Goal: Task Accomplishment & Management: Manage account settings

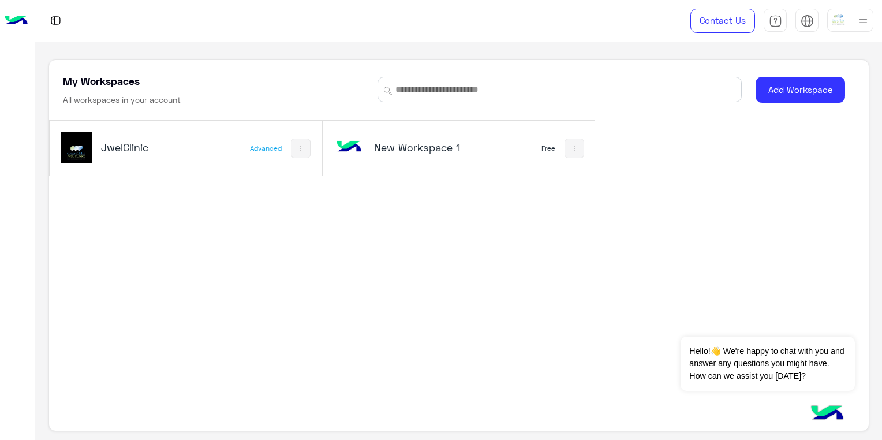
click at [416, 144] on h5 "New Workspace 1" at bounding box center [419, 147] width 90 height 14
click at [401, 158] on div "New Workspace 1" at bounding box center [409, 148] width 150 height 33
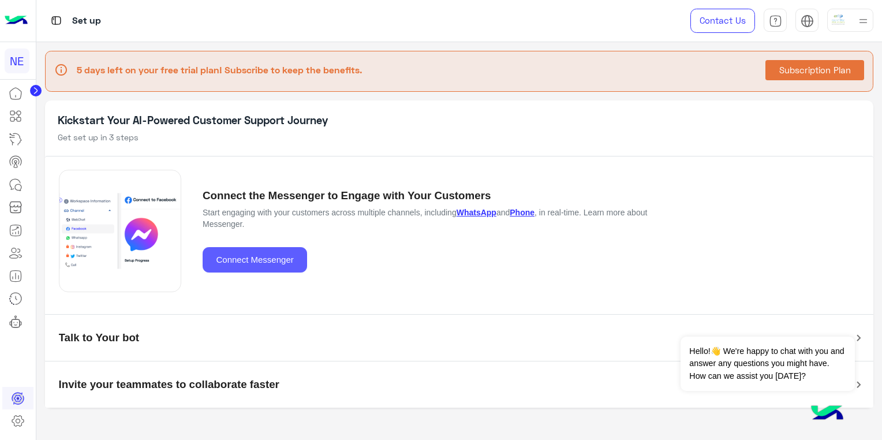
click at [275, 262] on button "Connect Messenger" at bounding box center [255, 260] width 104 height 26
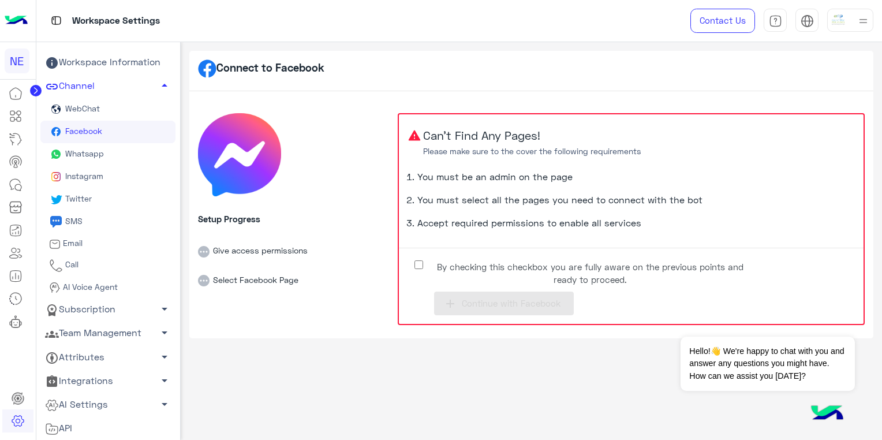
click at [102, 151] on span "Whatsapp" at bounding box center [83, 153] width 41 height 10
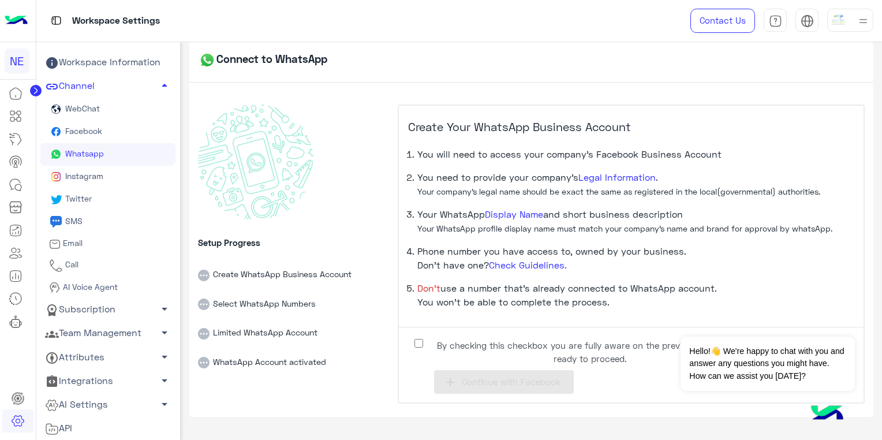
click at [425, 345] on label "By checking this checkbox you are fully aware on the previous points and ready …" at bounding box center [581, 349] width 346 height 26
click at [479, 381] on span "Continue with Facebook" at bounding box center [511, 381] width 99 height 10
click at [319, 192] on div "Setup Progress Create WhatsApp Business Account Select WhatsApp Numbers Limited…" at bounding box center [293, 254] width 191 height 300
click at [120, 134] on link "Facebook" at bounding box center [107, 132] width 135 height 23
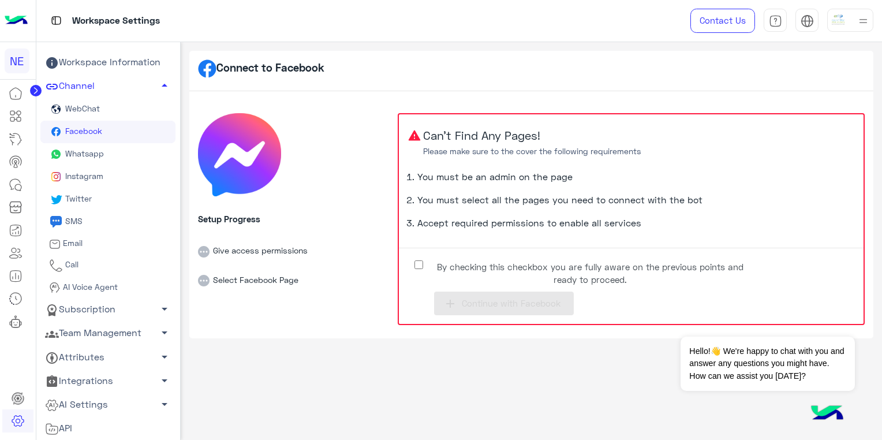
click at [87, 152] on span "Whatsapp" at bounding box center [83, 153] width 41 height 10
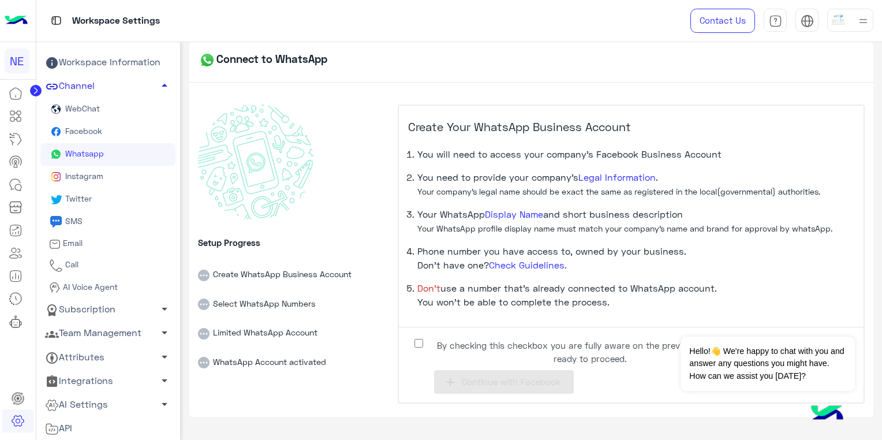
click at [110, 92] on link "Channel arrow_drop_up" at bounding box center [107, 86] width 135 height 24
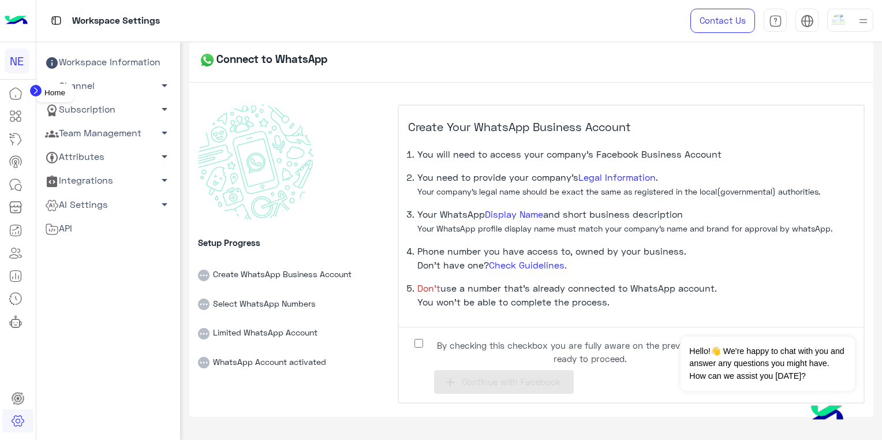
click at [16, 92] on icon at bounding box center [16, 94] width 14 height 14
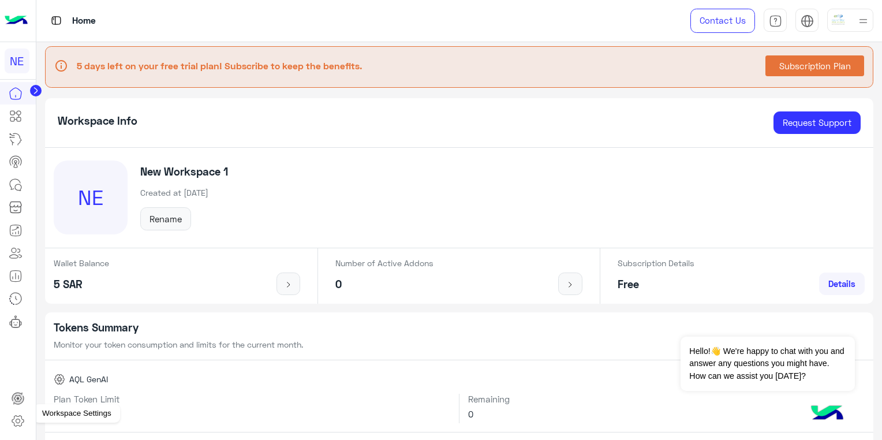
click at [18, 417] on icon at bounding box center [18, 421] width 14 height 14
click at [17, 418] on icon at bounding box center [18, 421] width 14 height 14
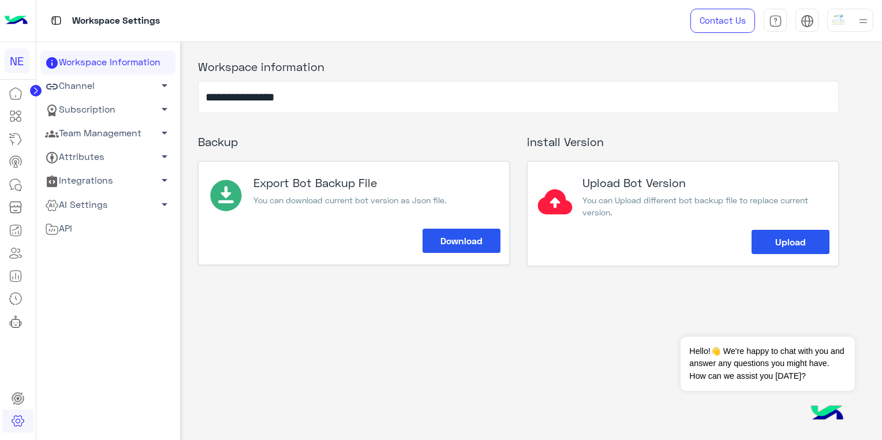
click at [122, 82] on link "Channel arrow_drop_down" at bounding box center [107, 86] width 135 height 24
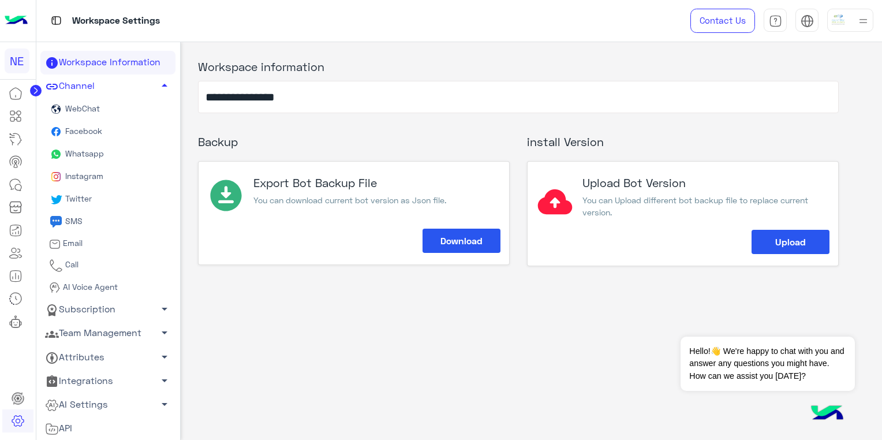
click at [106, 308] on link "Subscription arrow_drop_down" at bounding box center [107, 310] width 135 height 24
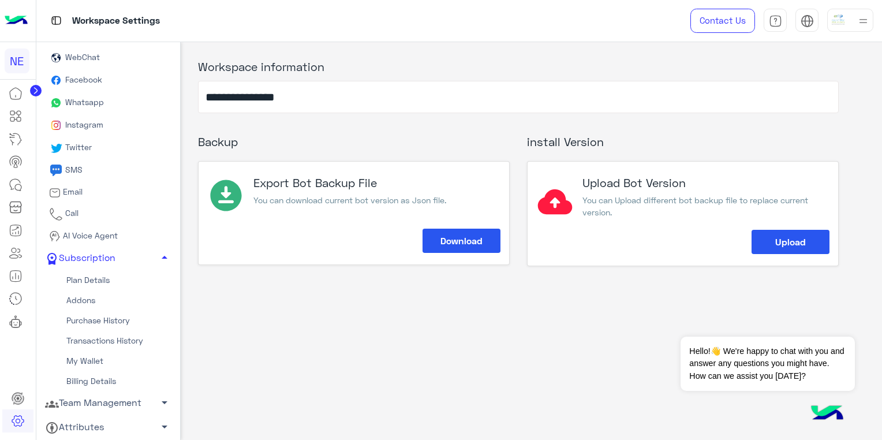
scroll to position [53, 0]
click at [99, 358] on link "My Wallet" at bounding box center [107, 359] width 135 height 20
click at [99, 357] on link "My Wallet" at bounding box center [107, 359] width 135 height 20
click at [92, 361] on link "My Wallet" at bounding box center [107, 359] width 135 height 20
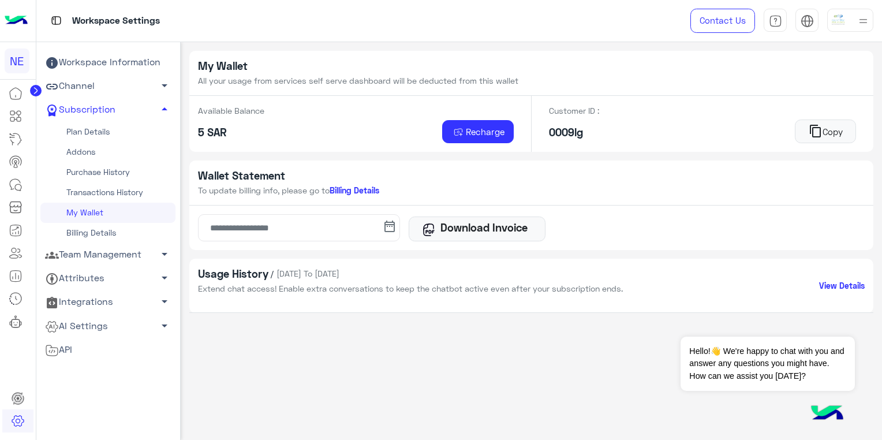
click at [123, 256] on link "Team Management arrow_drop_down" at bounding box center [107, 255] width 135 height 24
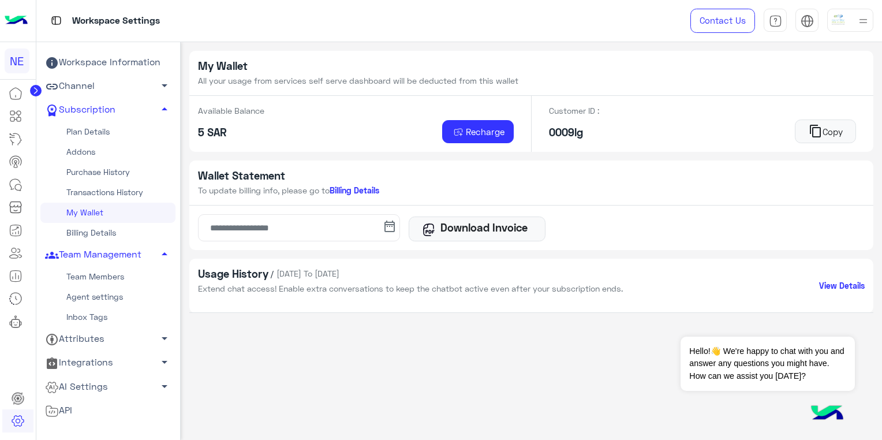
click at [108, 276] on link "Team Members" at bounding box center [107, 277] width 135 height 20
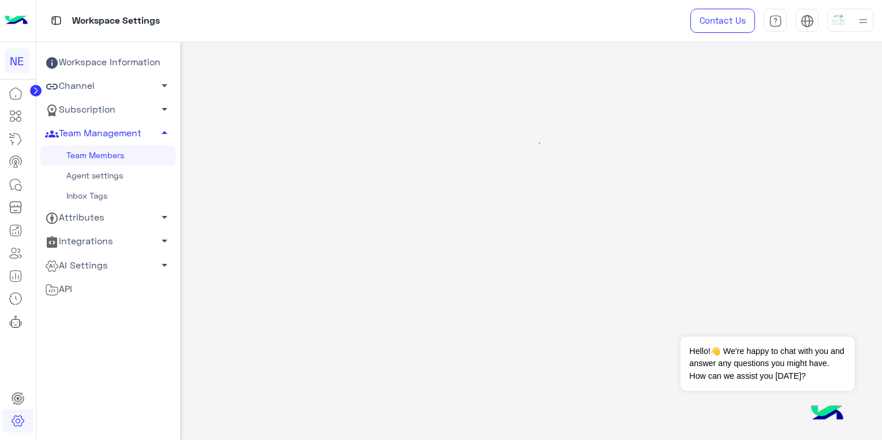
click at [108, 276] on link "AI Settings arrow_drop_down" at bounding box center [107, 265] width 135 height 24
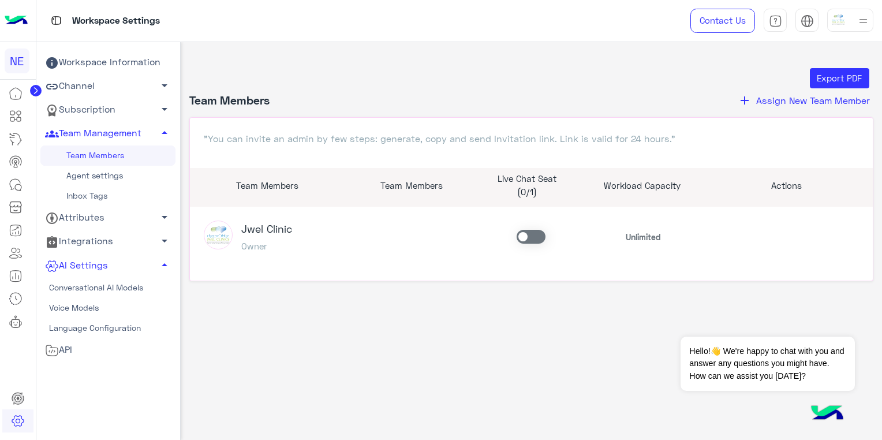
click at [773, 102] on span "Assign New Team Member" at bounding box center [813, 100] width 114 height 11
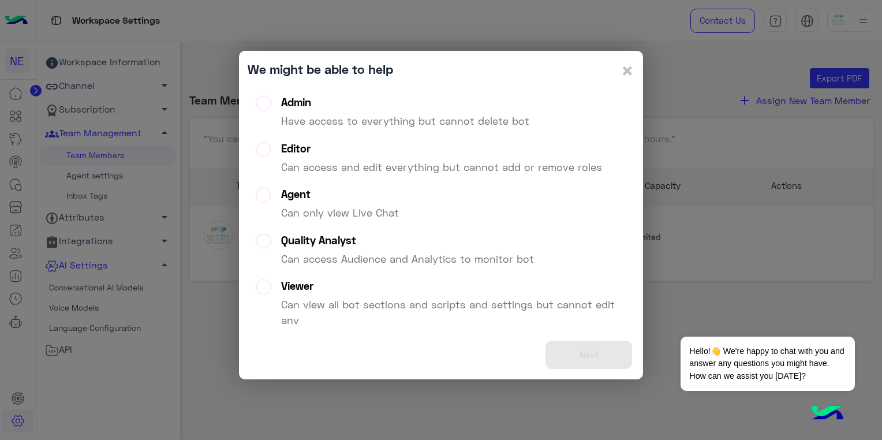
click at [264, 103] on label "Admin Have access to everything but cannot delete bot" at bounding box center [392, 117] width 273 height 42
click at [597, 352] on button "Next" at bounding box center [588, 354] width 87 height 28
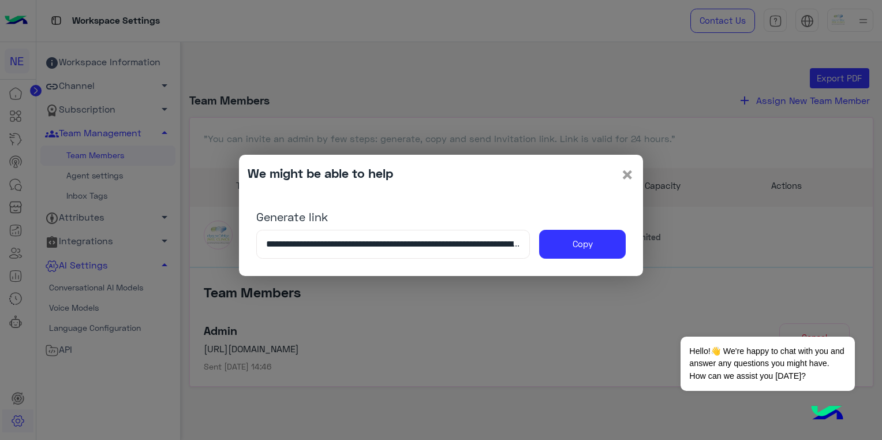
click at [628, 174] on span "×" at bounding box center [627, 174] width 14 height 26
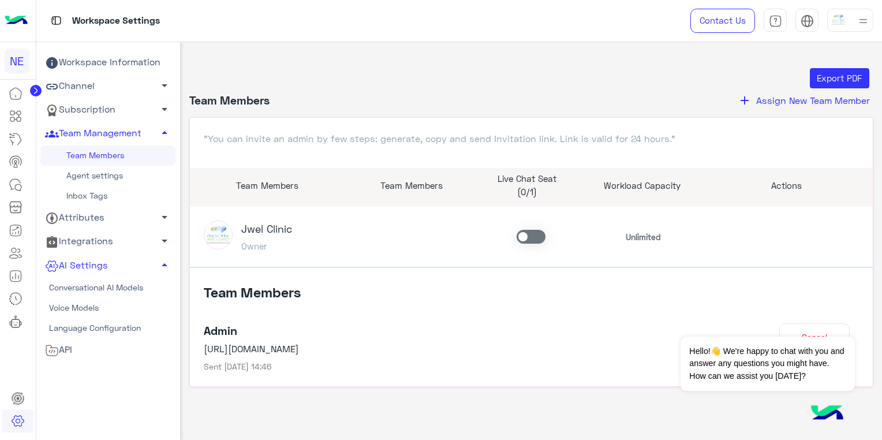
click at [204, 353] on p "https://platform.hulul.net/join/confirm/D9s6Ulu6LsAB0BTKoV%2BaQUDbfMzxVpTSzGqgG…" at bounding box center [450, 349] width 492 height 14
drag, startPoint x: 205, startPoint y: 348, endPoint x: 861, endPoint y: 353, distance: 655.6
click at [861, 353] on div "Team Members Admin https://platform.hulul.net/join/confirm/D9s6Ulu6LsAB0BTKoV%2…" at bounding box center [531, 320] width 683 height 106
drag, startPoint x: 861, startPoint y: 353, endPoint x: 857, endPoint y: 384, distance: 31.4
click at [857, 384] on div ""You can invite an admin by few steps: generate, copy and send Invitation link.…" at bounding box center [531, 252] width 684 height 270
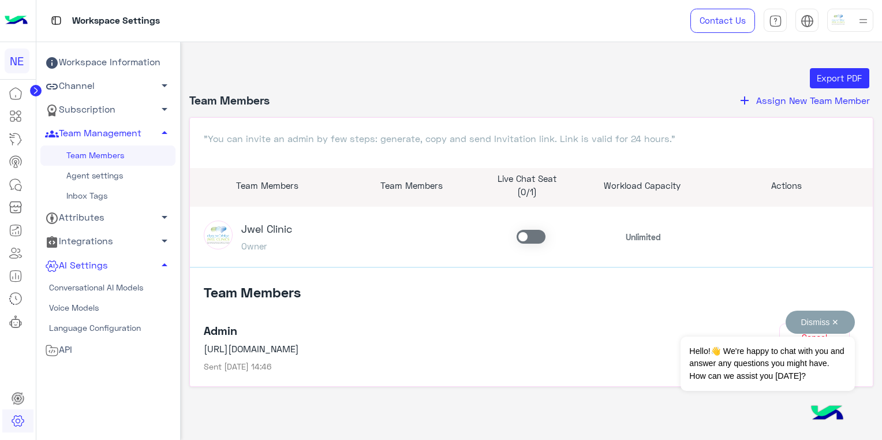
click at [833, 322] on button "Dismiss ✕" at bounding box center [819, 321] width 69 height 23
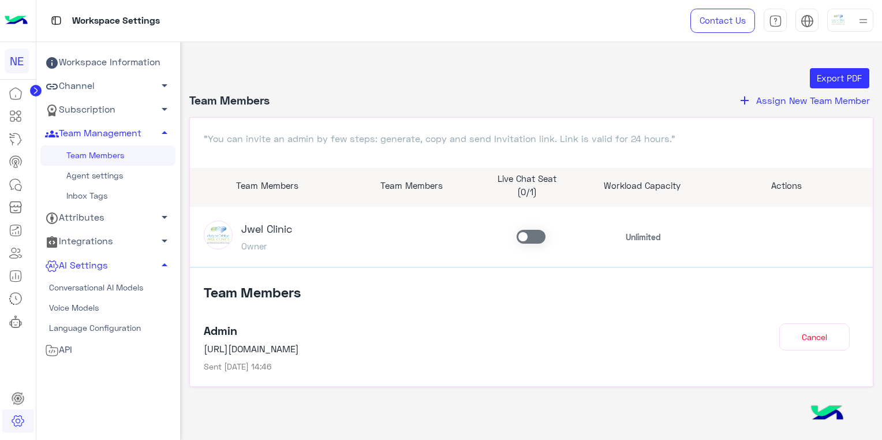
click at [688, 352] on p "https://platform.hulul.net/join/confirm/D9s6Ulu6LsAB0BTKoV%2BaQUDbfMzxVpTSzGqgG…" at bounding box center [450, 349] width 492 height 14
drag, startPoint x: 204, startPoint y: 349, endPoint x: 724, endPoint y: 351, distance: 520.0
click at [724, 351] on div "Admin https://platform.hulul.net/join/confirm/D9s6Ulu6LsAB0BTKoV%2BaQUDbfMzxVpT…" at bounding box center [532, 343] width 656 height 58
copy p "https://platform.hulul.net/join/confirm/D9s6Ulu6LsAB0BTKoV%2BaQUDbfMzxVpTSzGqgG…"
click at [716, 352] on div "Admin https://platform.hulul.net/join/confirm/D9s6Ulu6LsAB0BTKoV%2BaQUDbfMzxVpT…" at bounding box center [532, 343] width 656 height 58
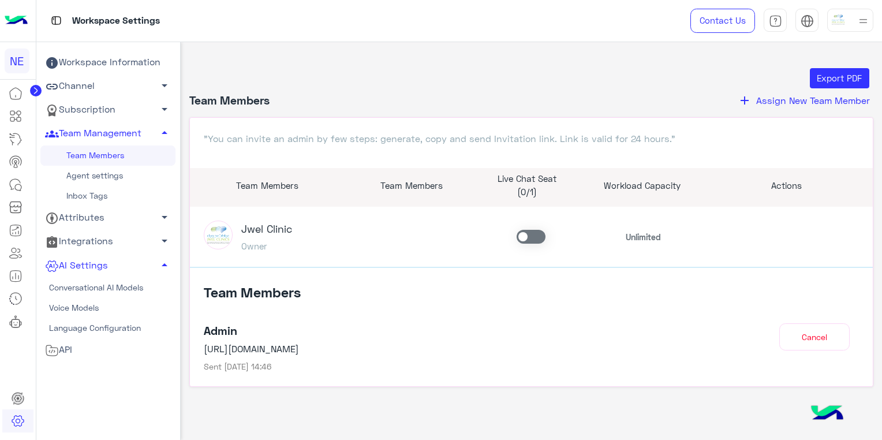
click at [688, 351] on p "https://platform.hulul.net/join/confirm/D9s6Ulu6LsAB0BTKoV%2BaQUDbfMzxVpTSzGqgG…" at bounding box center [450, 349] width 492 height 14
drag, startPoint x: 204, startPoint y: 352, endPoint x: 687, endPoint y: 352, distance: 483.6
click at [687, 352] on p "https://platform.hulul.net/join/confirm/D9s6Ulu6LsAB0BTKoV%2BaQUDbfMzxVpTSzGqgG…" at bounding box center [450, 349] width 492 height 14
copy p "https://platform.hulul.net/join/confirm/D9s6Ulu6LsAB0BTKoV%2BaQUDbfMzxVpTSzGqgG…"
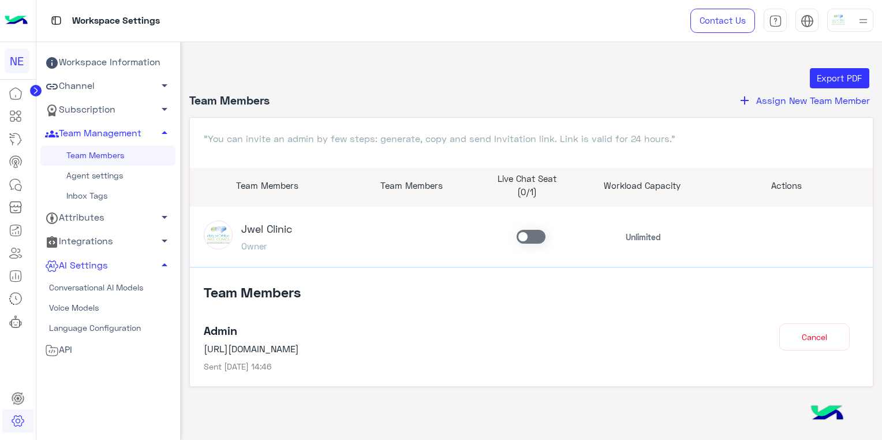
click at [789, 103] on span "Assign New Team Member" at bounding box center [813, 100] width 114 height 11
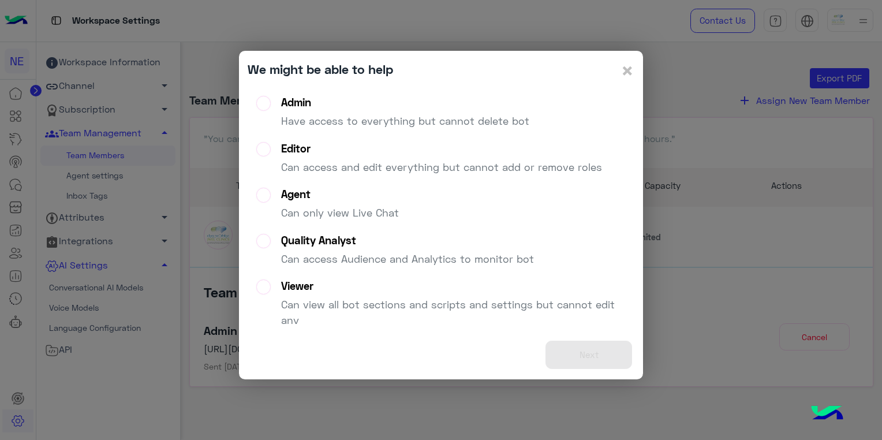
click at [374, 118] on p "Have access to everything but cannot delete bot" at bounding box center [405, 121] width 248 height 16
click at [567, 353] on button "Next" at bounding box center [588, 354] width 87 height 28
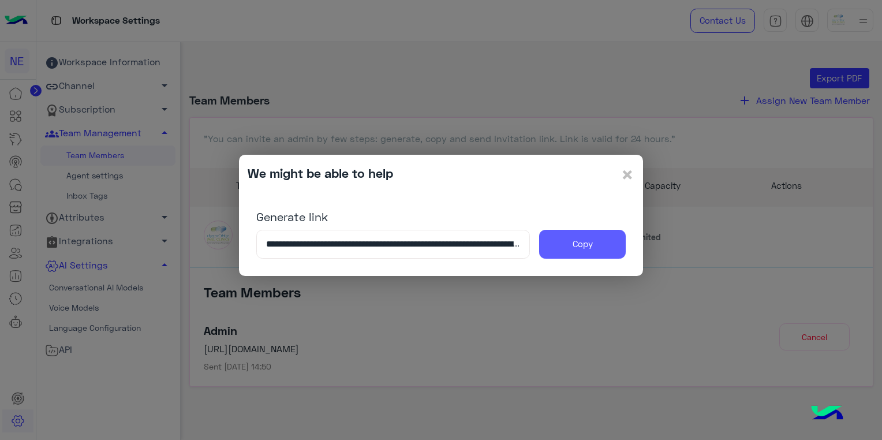
click at [572, 246] on button "Copy" at bounding box center [582, 244] width 87 height 29
click at [628, 175] on span "×" at bounding box center [627, 174] width 14 height 26
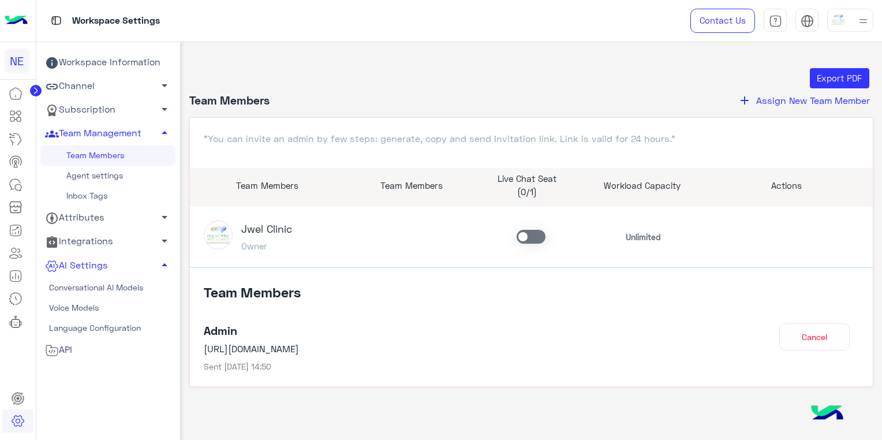
click at [840, 102] on span "Assign New Team Member" at bounding box center [813, 100] width 114 height 11
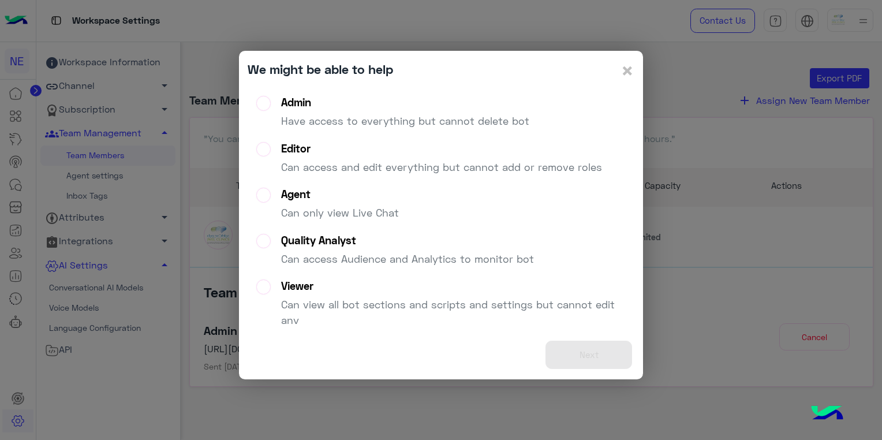
click at [346, 117] on p "Have access to everything but cannot delete bot" at bounding box center [405, 121] width 248 height 16
click at [581, 353] on button "Next" at bounding box center [588, 354] width 87 height 28
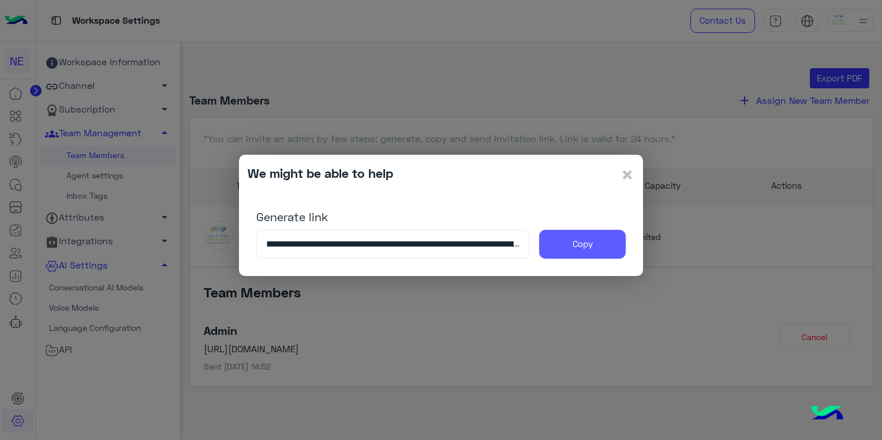
click at [590, 237] on button "Copy" at bounding box center [582, 244] width 87 height 29
click at [626, 178] on span "×" at bounding box center [627, 174] width 14 height 26
